Goal: Information Seeking & Learning: Learn about a topic

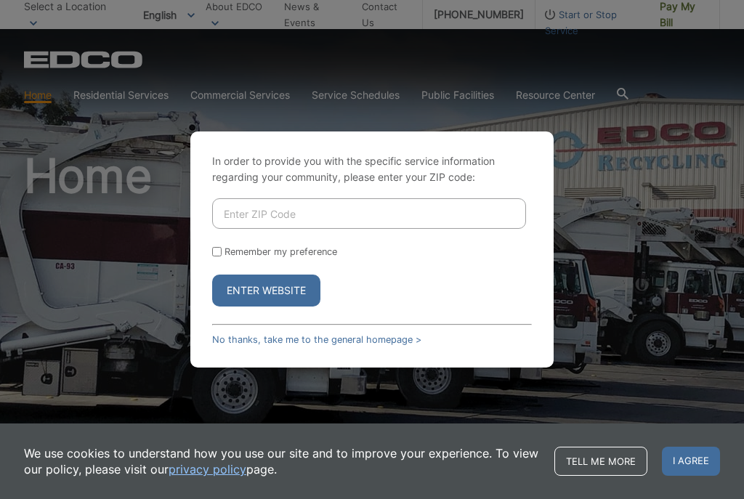
click at [148, 291] on div "In order to provide you with the specific service information regarding your co…" at bounding box center [372, 249] width 744 height 499
click at [353, 228] on input "Enter ZIP Code" at bounding box center [369, 213] width 314 height 31
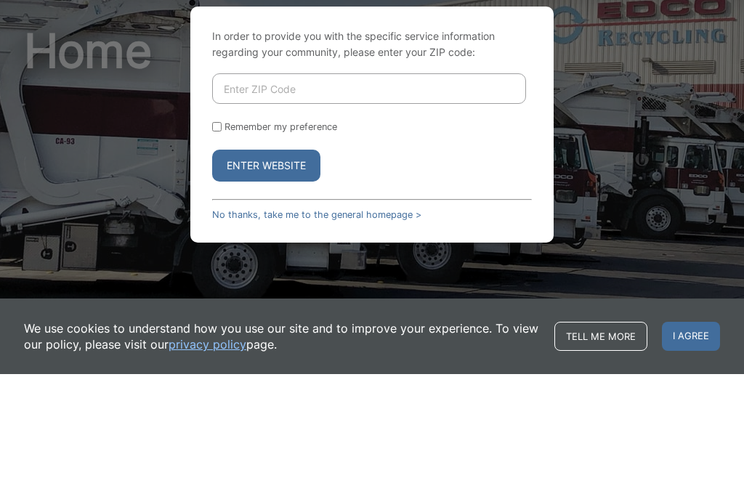
type input "92026"
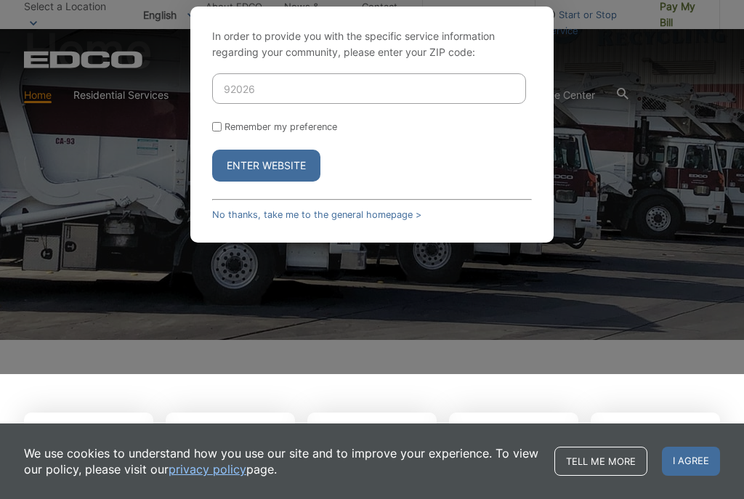
click at [287, 172] on button "Enter Website" at bounding box center [266, 166] width 108 height 32
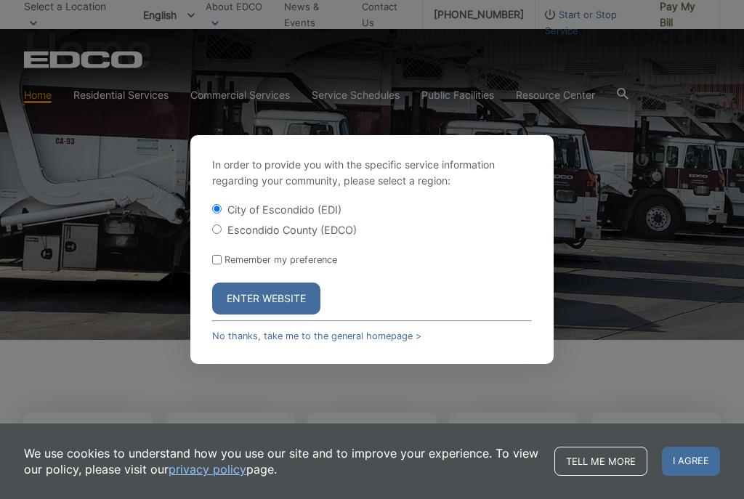
click at [705, 456] on span "I agree" at bounding box center [691, 461] width 58 height 29
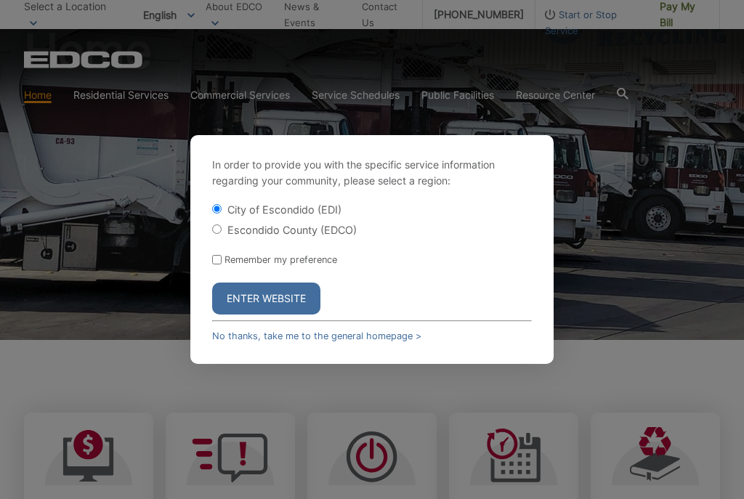
click at [288, 236] on label "Escondido County (EDCO)" at bounding box center [291, 230] width 129 height 12
click at [222, 234] on input "Escondido County (EDCO)" at bounding box center [216, 228] width 9 height 9
radio input "true"
click at [280, 304] on button "Enter Website" at bounding box center [266, 299] width 108 height 32
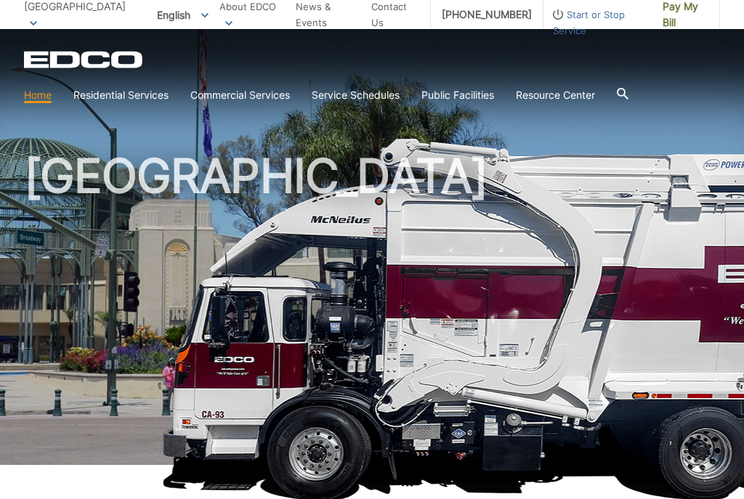
click at [0, 0] on link "Household Hazardous Waste" at bounding box center [0, 0] width 0 height 0
click at [0, 0] on link "Bulky Item Pickup" at bounding box center [0, 0] width 0 height 0
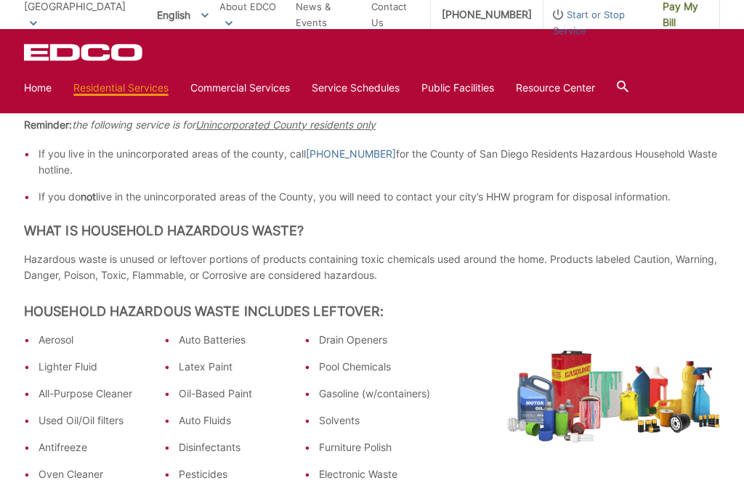
scroll to position [270, 0]
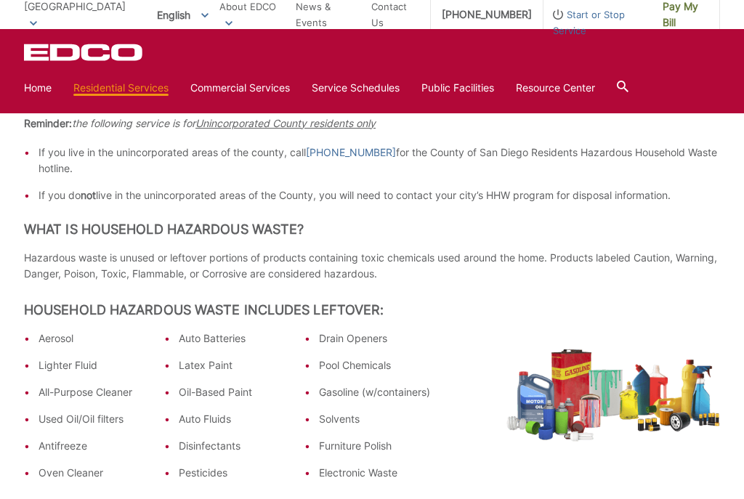
click at [426, 462] on ul "Aerosol Lighter Fluid All-Purpose Cleaner Used Oil/Oil filters Antifreeze Oven …" at bounding box center [227, 410] width 406 height 158
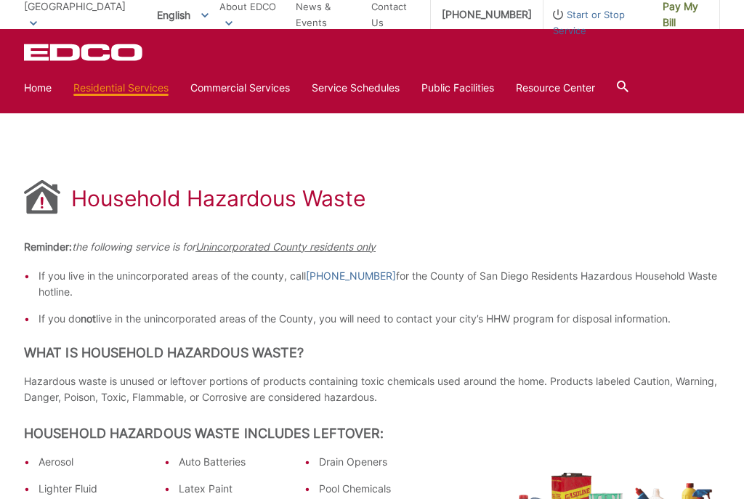
scroll to position [0, 0]
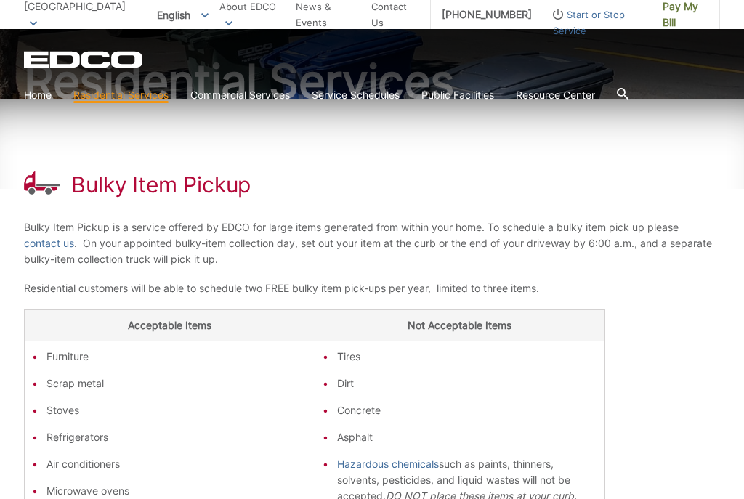
scroll to position [150, 0]
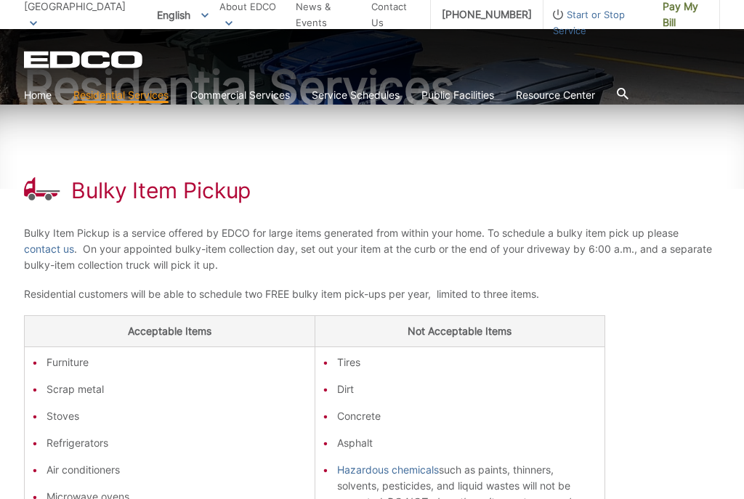
click at [43, 248] on link "contact us" at bounding box center [49, 249] width 50 height 16
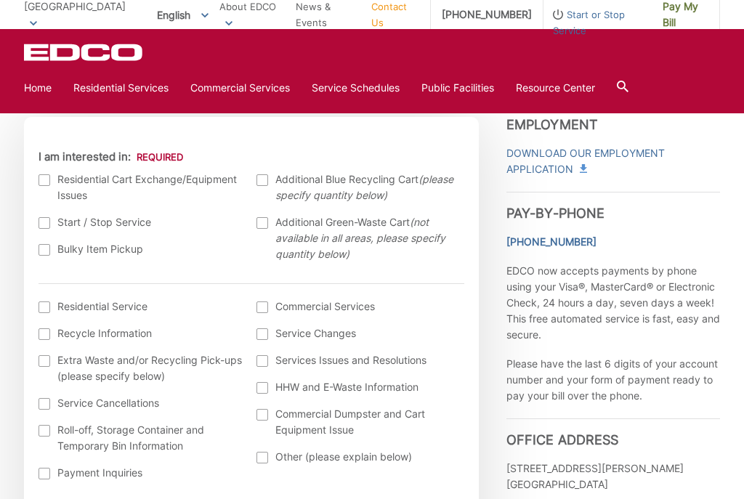
scroll to position [437, 0]
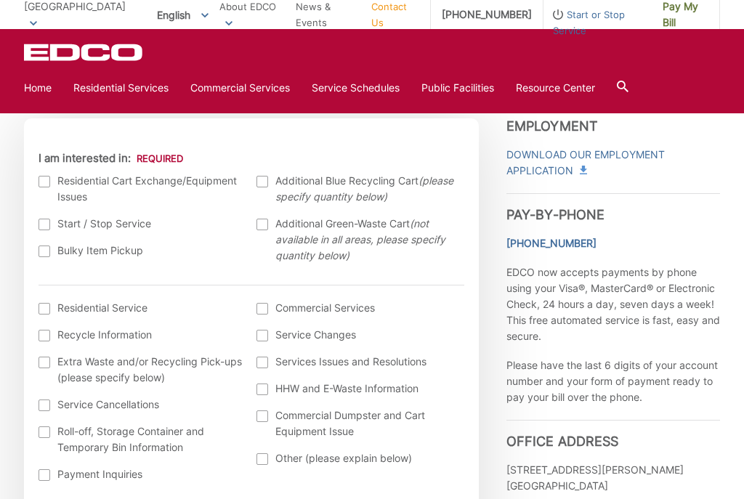
click at [39, 253] on div at bounding box center [45, 252] width 12 height 12
click at [0, 0] on input "Bulky Item Pickup" at bounding box center [0, 0] width 0 height 0
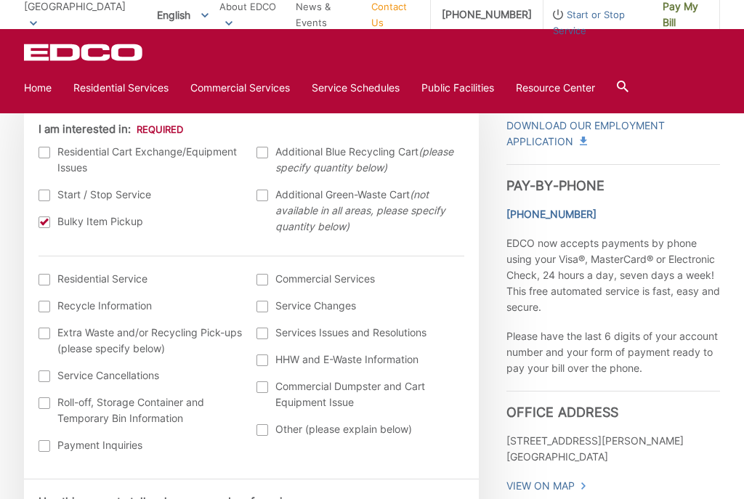
scroll to position [464, 0]
